Goal: Navigation & Orientation: Go to known website

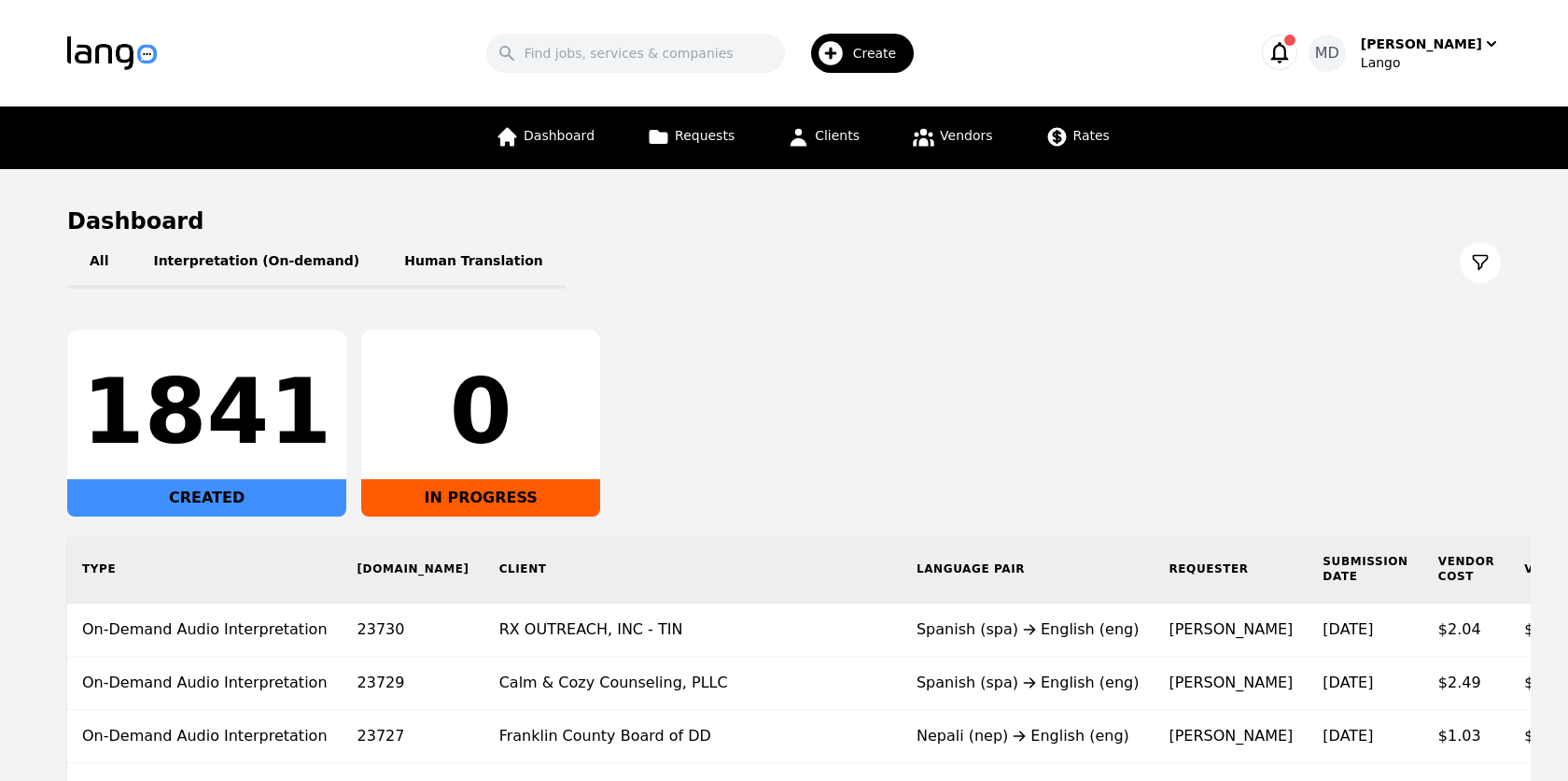
scroll to position [233, 0]
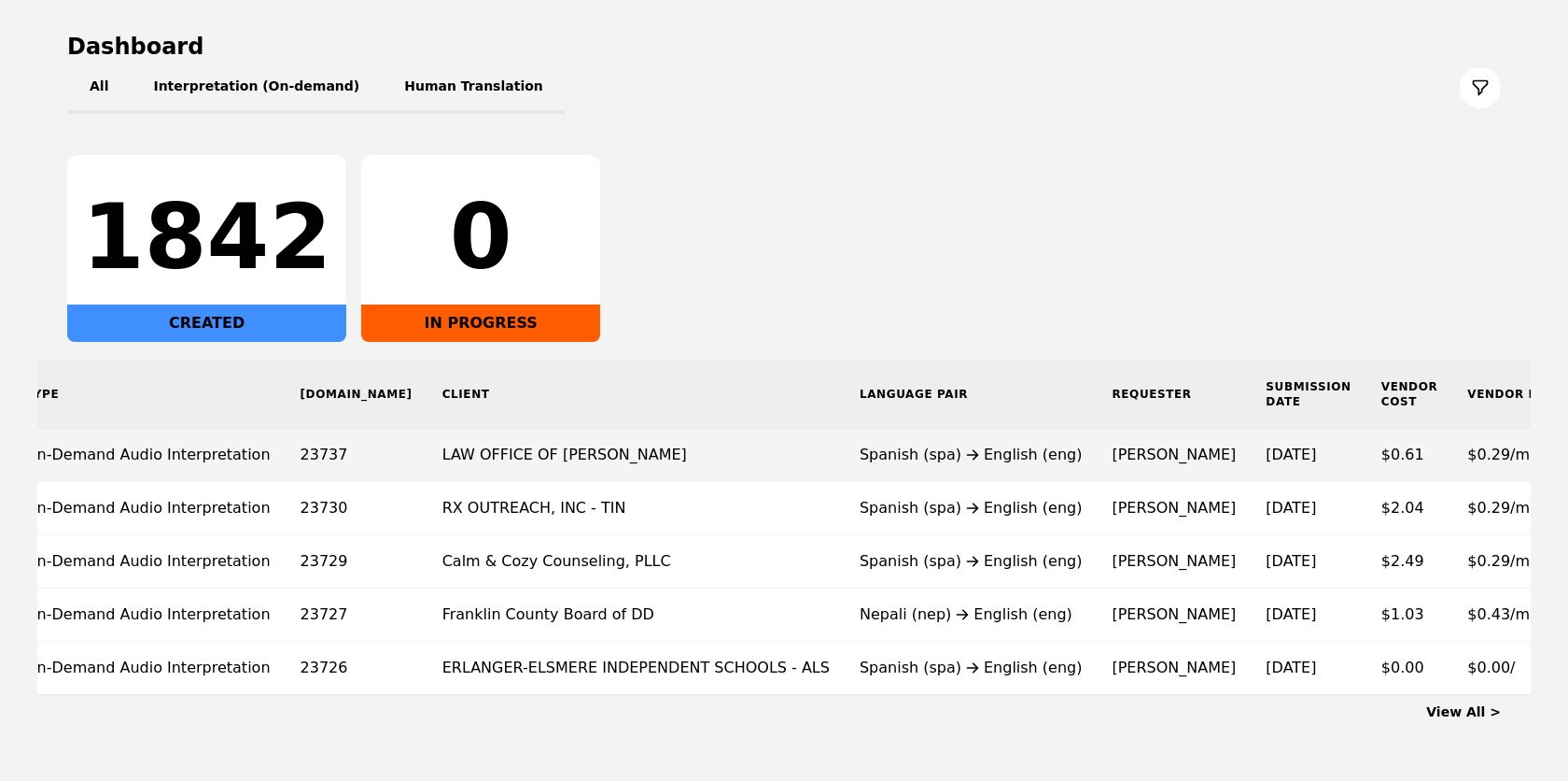
scroll to position [0, 105]
